Goal: Task Accomplishment & Management: Use online tool/utility

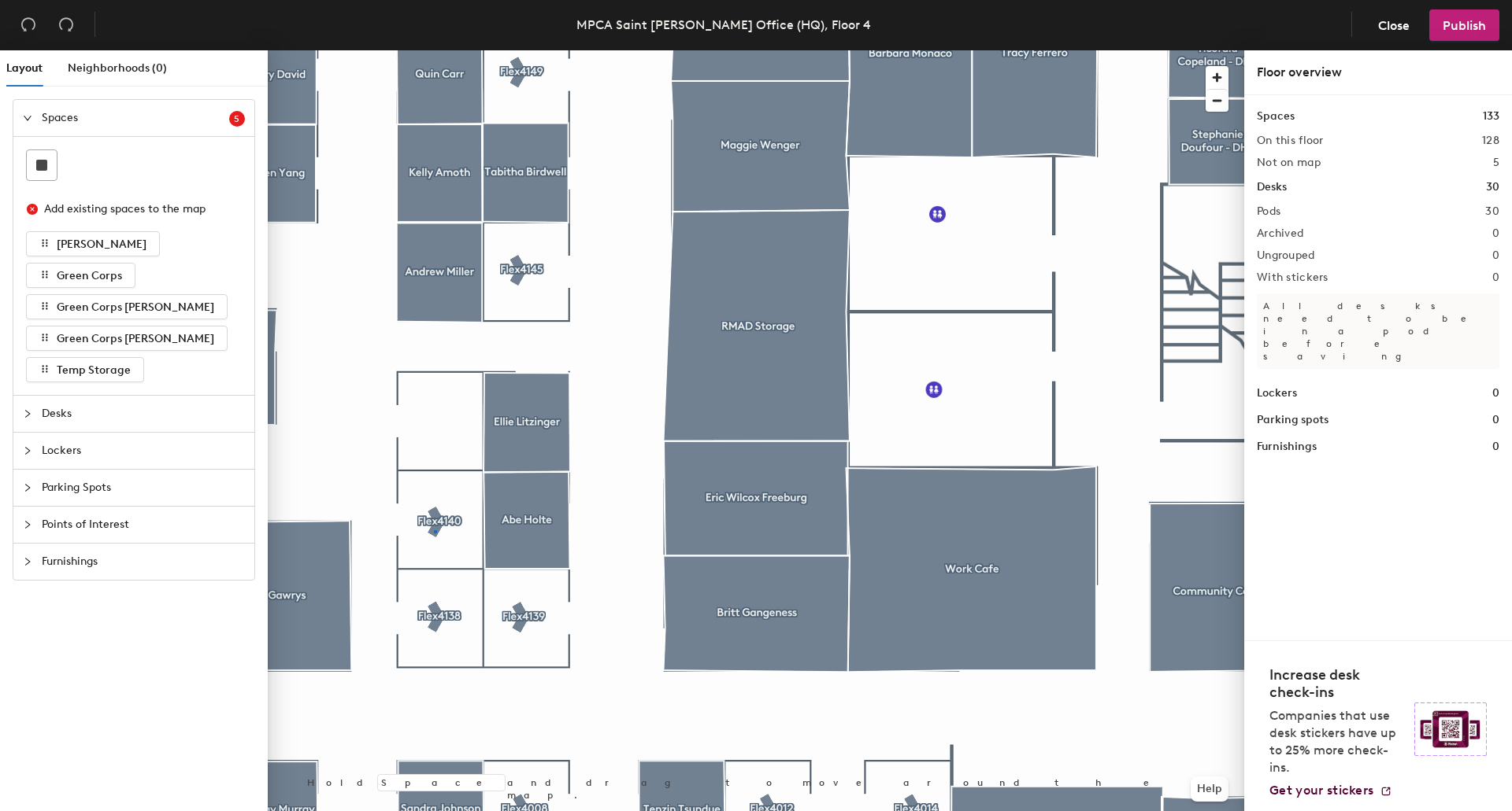
click at [435, 51] on div at bounding box center [755, 51] width 976 height 0
click at [41, 277] on icon "button" at bounding box center [45, 275] width 11 height 11
click at [54, 308] on button "Green Corps [PERSON_NAME]" at bounding box center [127, 307] width 202 height 25
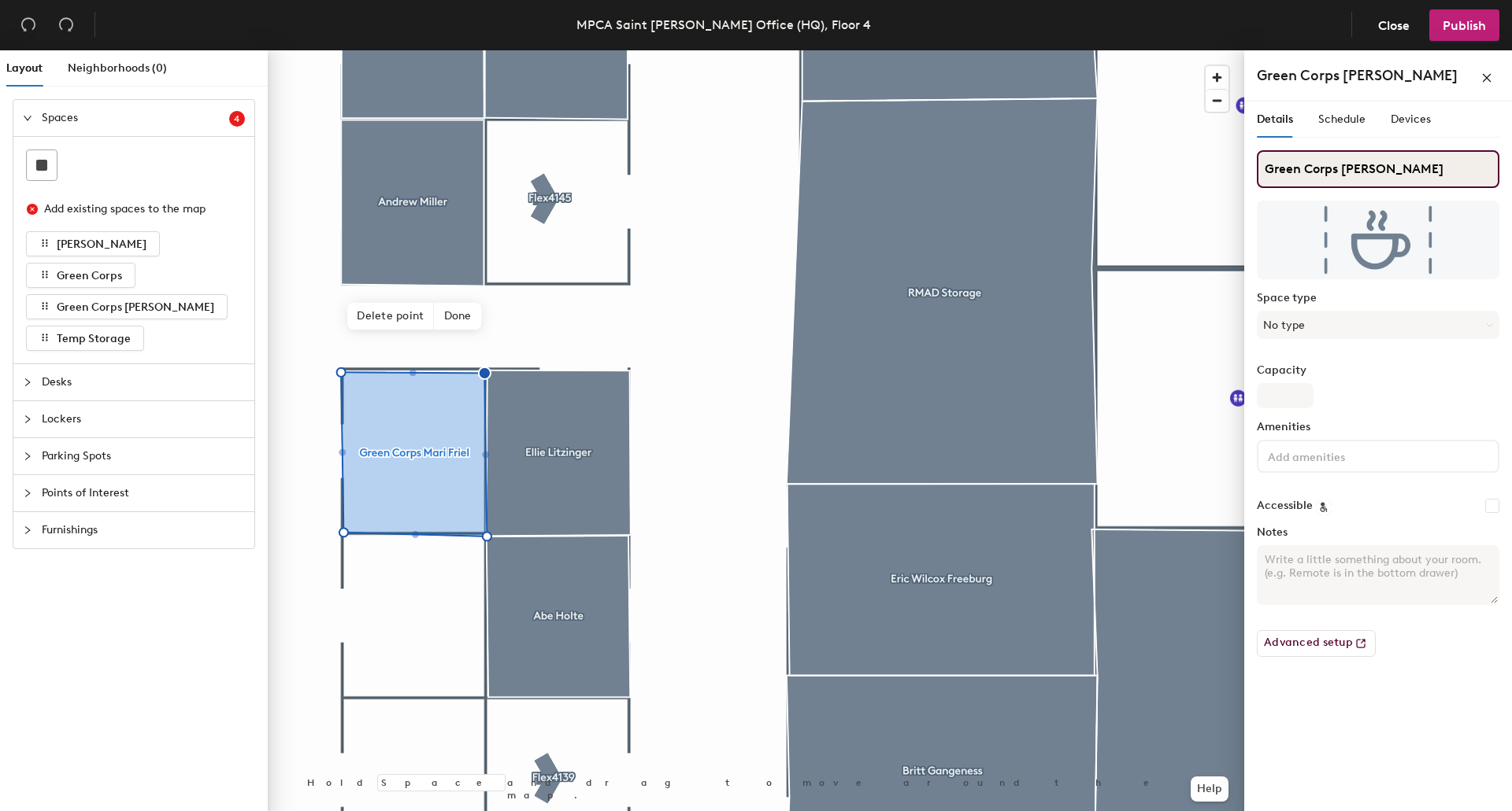
drag, startPoint x: 1342, startPoint y: 162, endPoint x: 1461, endPoint y: 177, distance: 119.9
click at [1461, 177] on input "Green Corps [PERSON_NAME]" at bounding box center [1378, 169] width 242 height 38
type input "Green Corps [PERSON_NAME]"
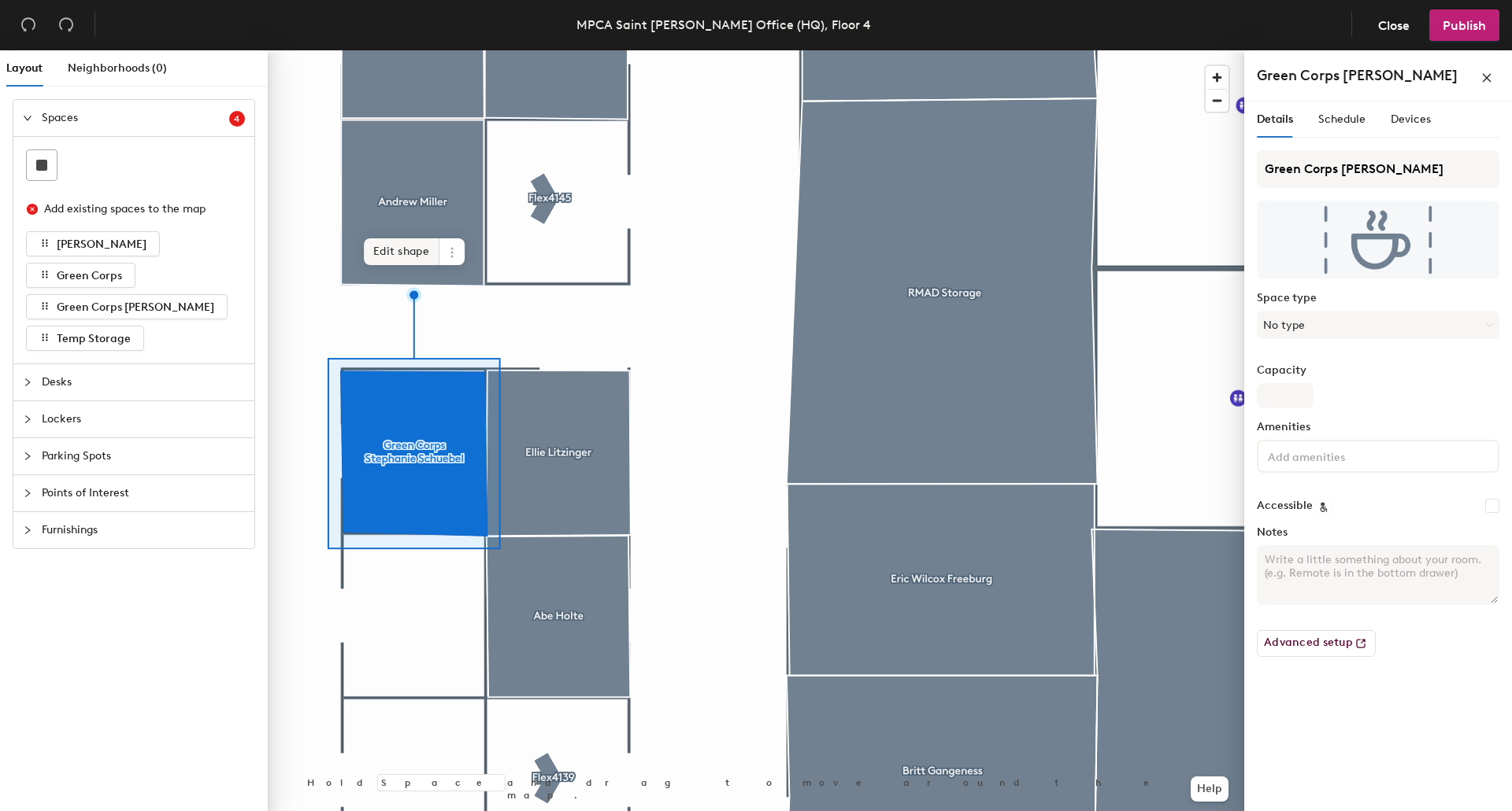
click at [397, 255] on span "Edit shape" at bounding box center [401, 252] width 75 height 27
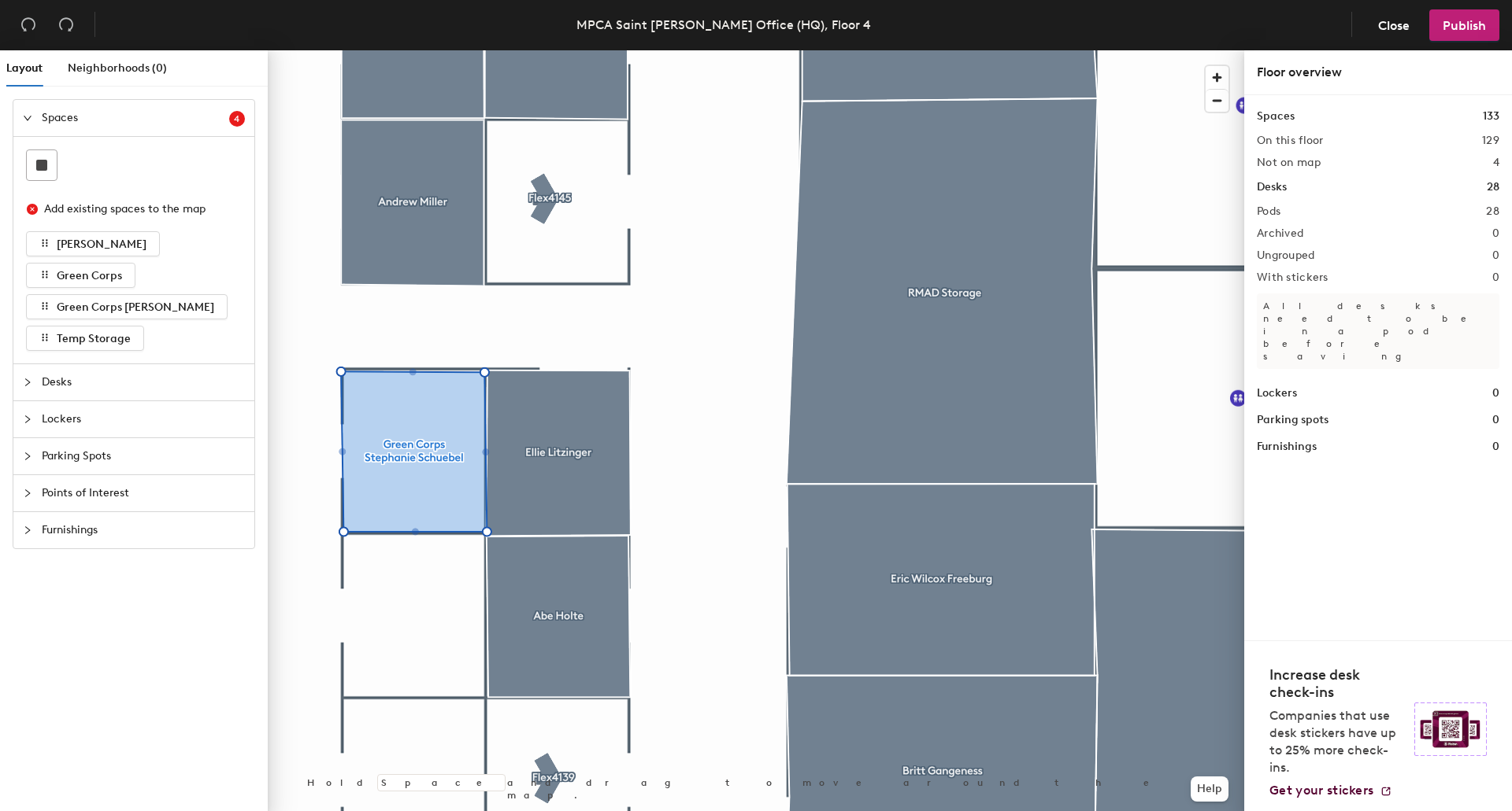
click at [399, 51] on div at bounding box center [755, 51] width 976 height 0
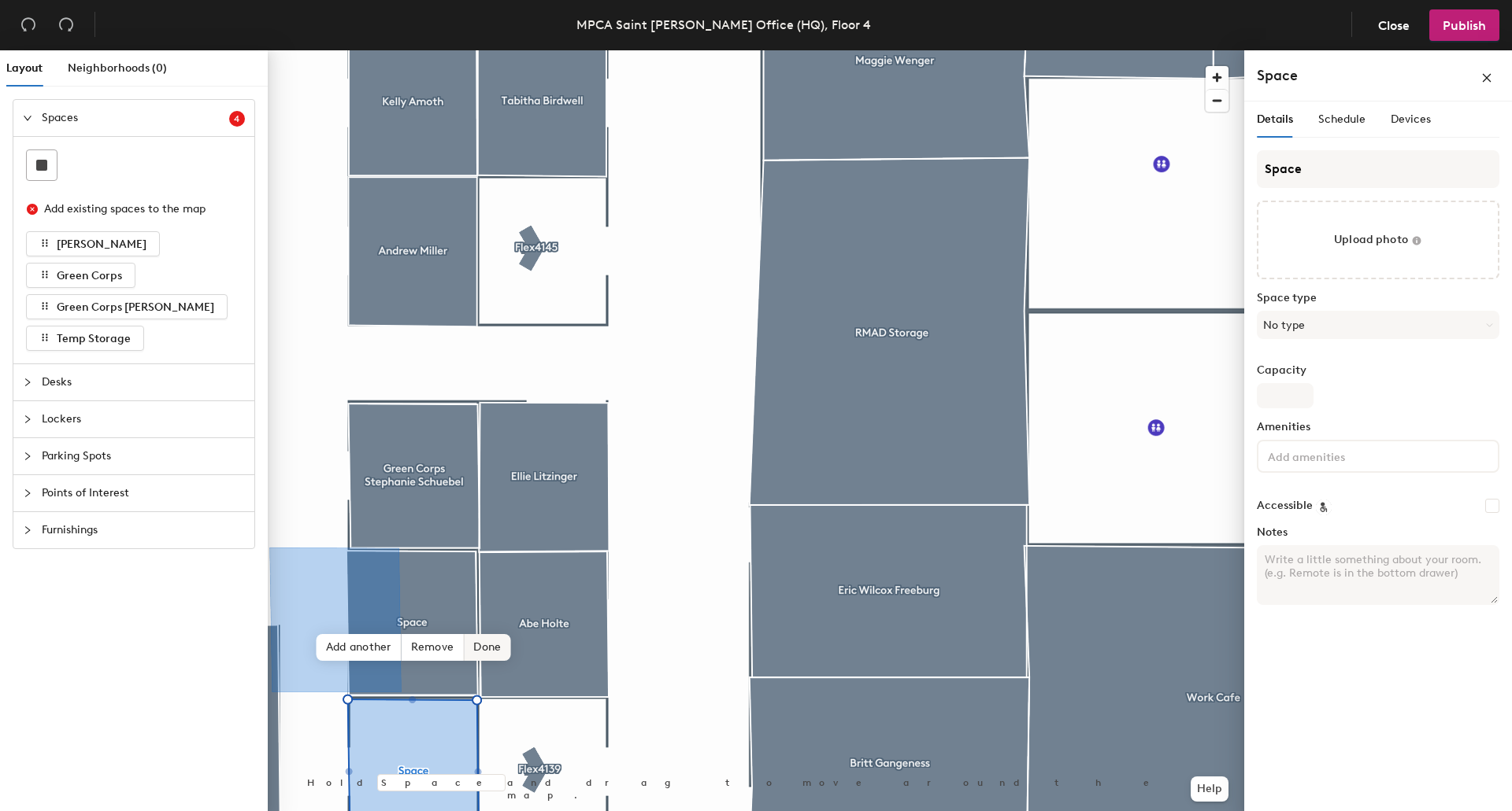
click at [472, 649] on span "Done" at bounding box center [486, 648] width 46 height 27
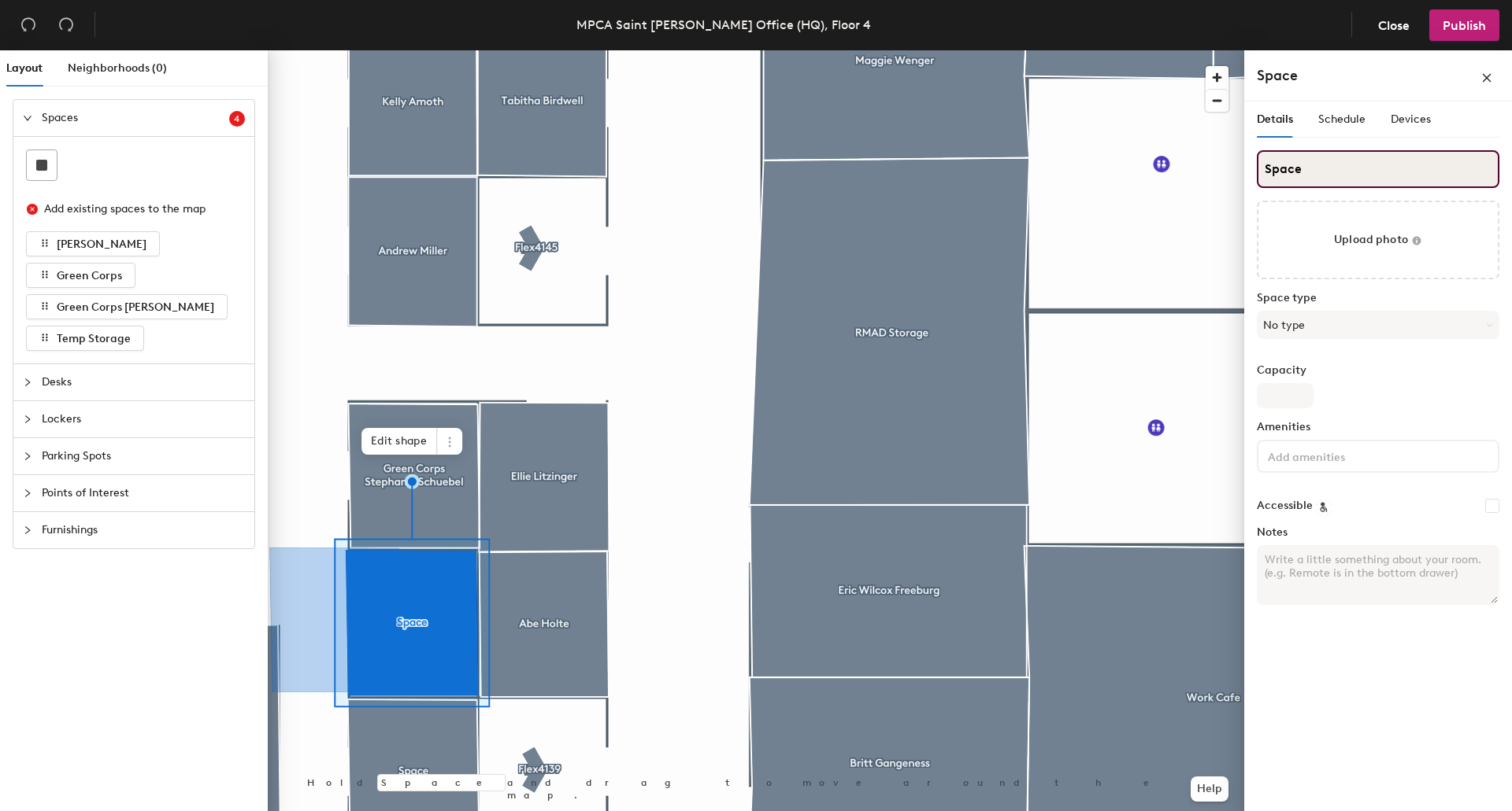
click at [1358, 164] on input "Space" at bounding box center [1378, 169] width 242 height 38
type input "Green Corps [PERSON_NAME]"
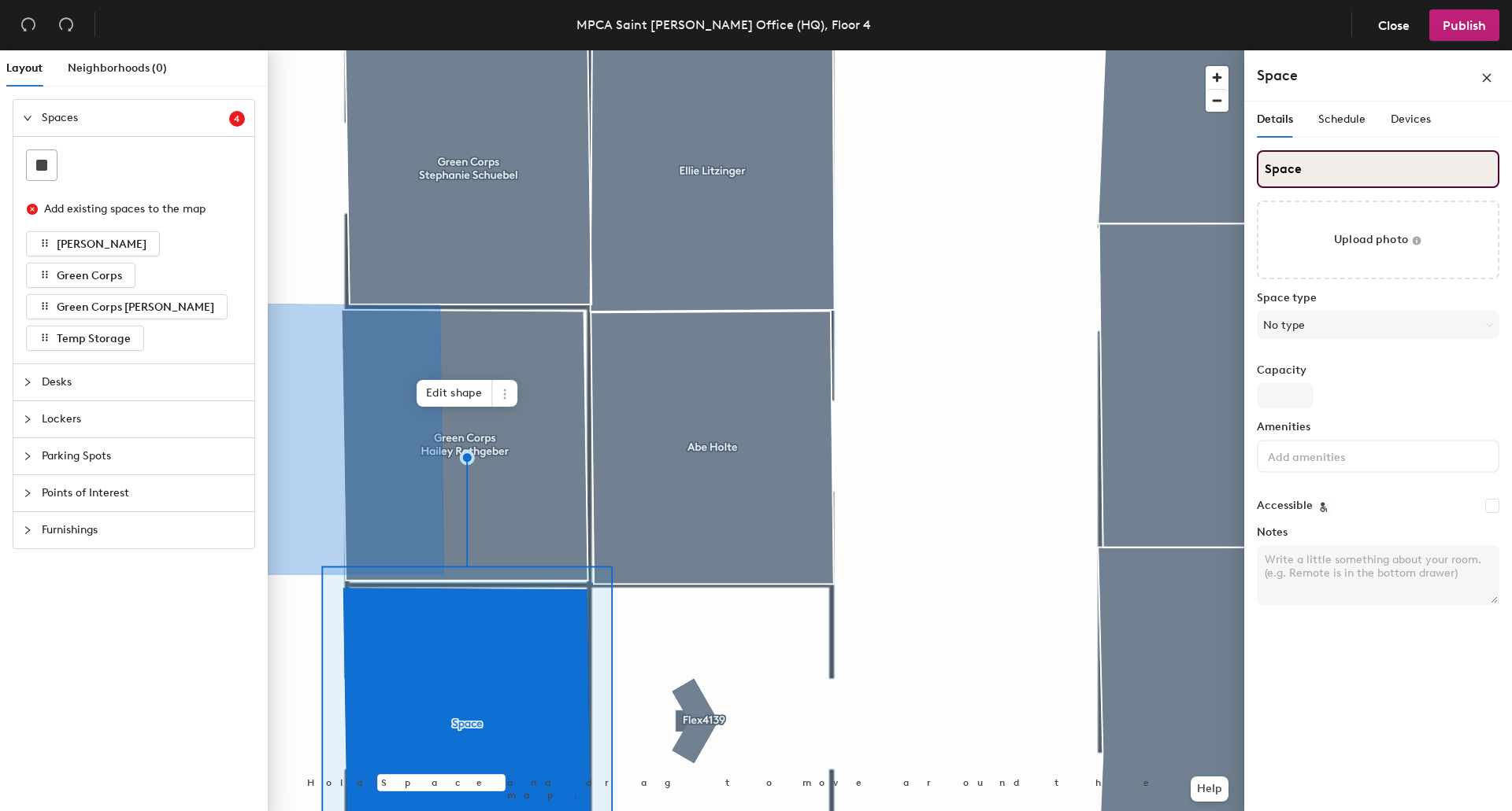
click at [1271, 173] on input "Space" at bounding box center [1378, 169] width 242 height 38
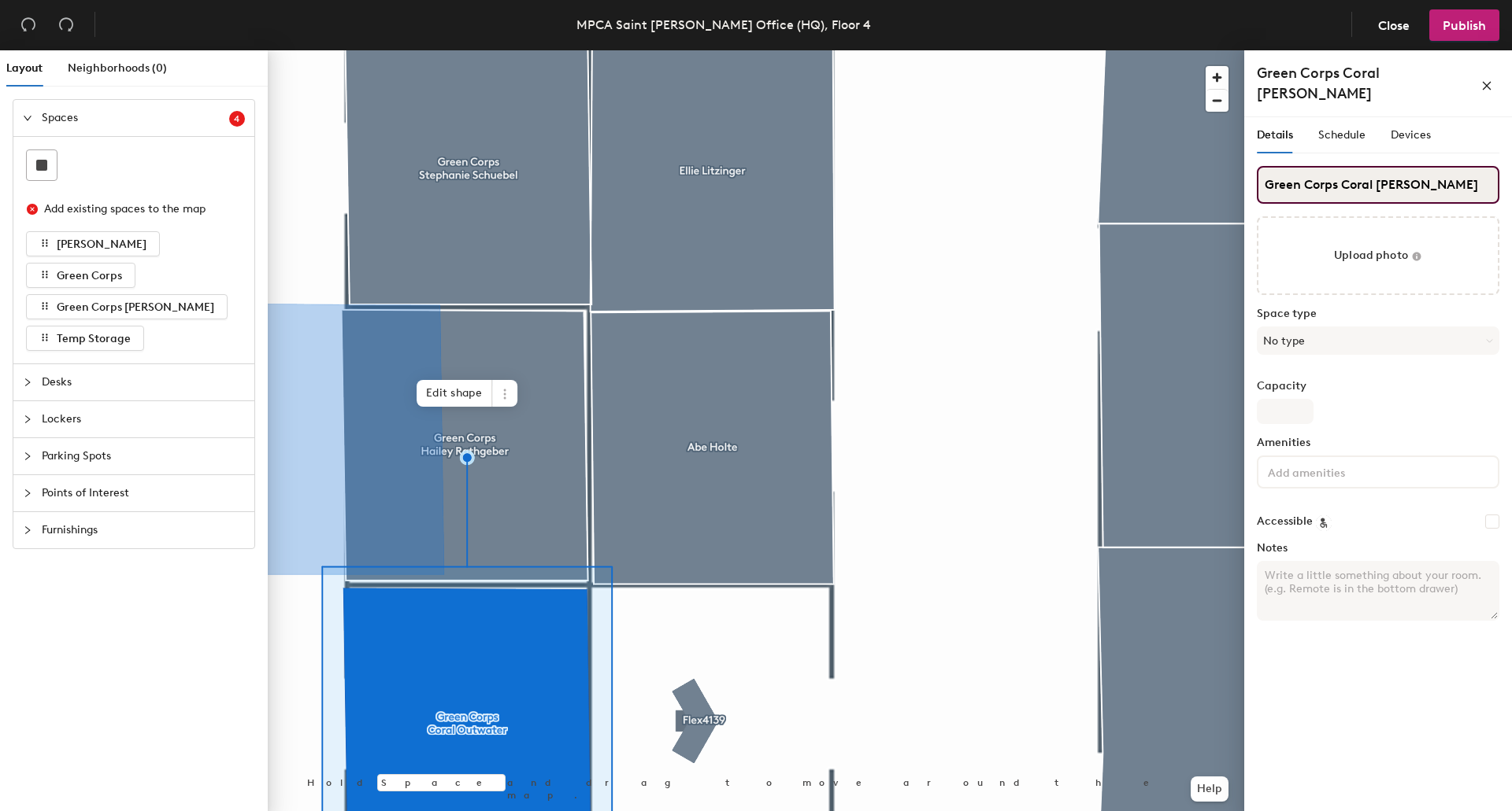
type input "Green Corps Coral [PERSON_NAME]"
